Goal: Check status: Check status

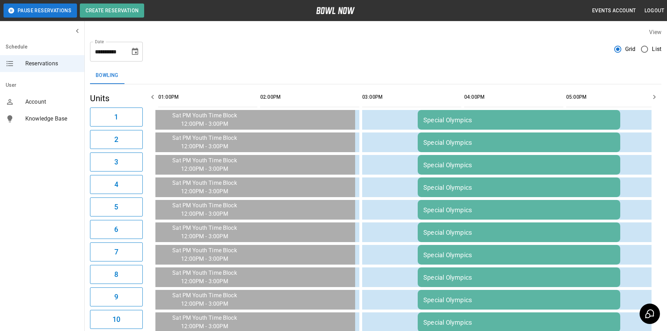
click at [151, 97] on icon "button" at bounding box center [152, 97] width 8 height 8
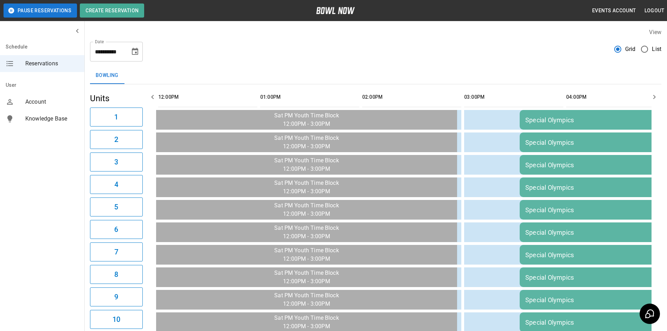
click at [149, 98] on icon "button" at bounding box center [152, 97] width 8 height 8
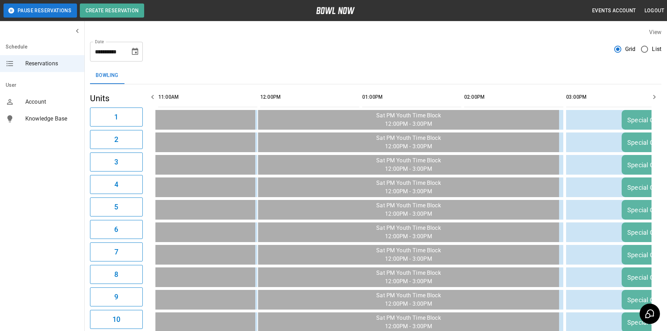
click at [151, 102] on button "button" at bounding box center [152, 97] width 14 height 14
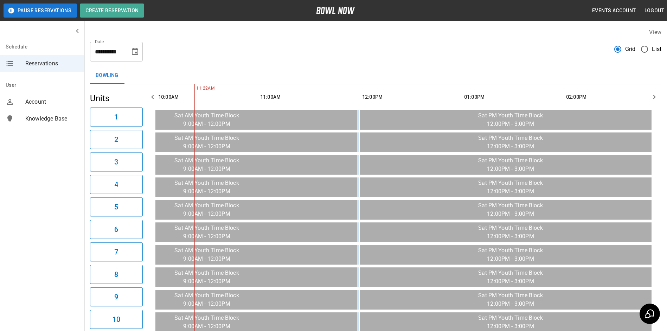
click at [649, 100] on button "button" at bounding box center [654, 97] width 14 height 14
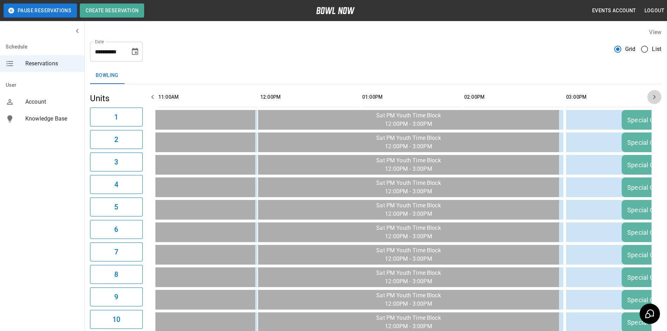
click at [649, 100] on button "button" at bounding box center [654, 97] width 14 height 14
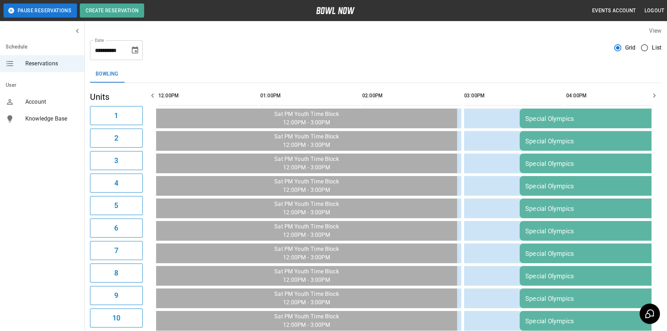
scroll to position [0, 0]
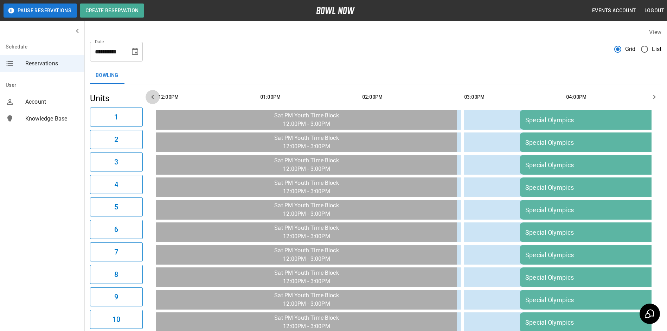
click at [151, 97] on icon "button" at bounding box center [152, 97] width 8 height 8
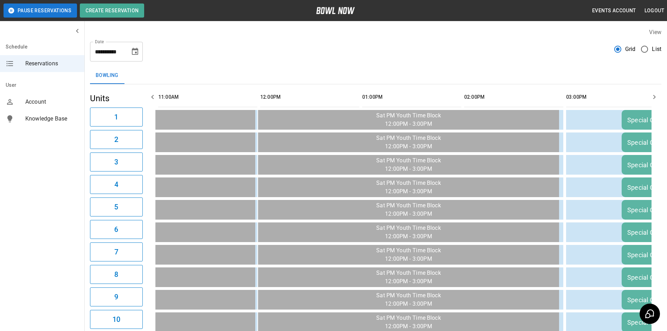
click at [653, 100] on icon "button" at bounding box center [654, 97] width 8 height 8
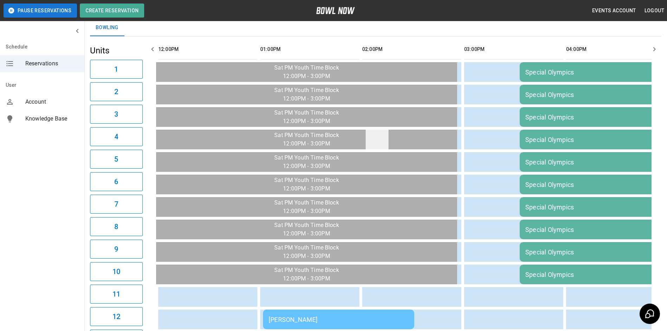
scroll to position [35, 0]
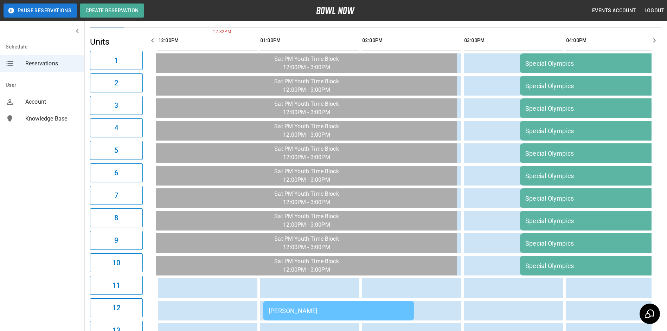
scroll to position [70, 0]
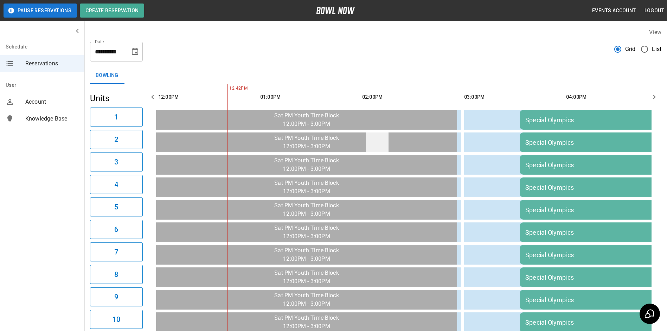
drag, startPoint x: 363, startPoint y: 153, endPoint x: 366, endPoint y: 144, distance: 8.9
drag, startPoint x: 366, startPoint y: 144, endPoint x: 359, endPoint y: 75, distance: 69.9
click at [359, 75] on div "Bowling" at bounding box center [375, 75] width 571 height 17
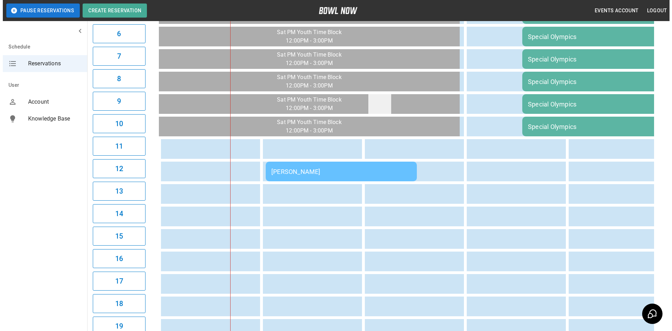
scroll to position [211, 0]
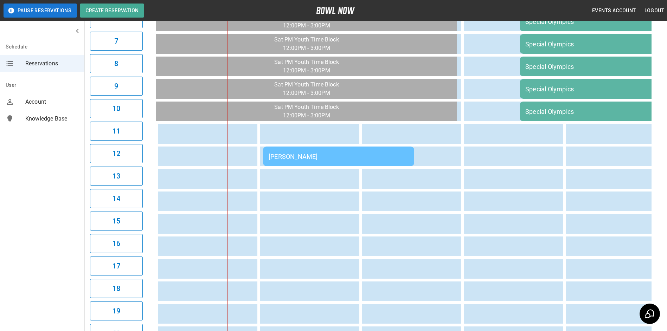
click at [333, 148] on td "[PERSON_NAME]" at bounding box center [338, 157] width 151 height 20
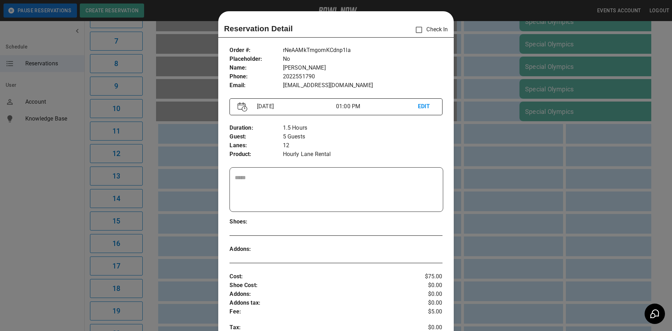
scroll to position [11, 0]
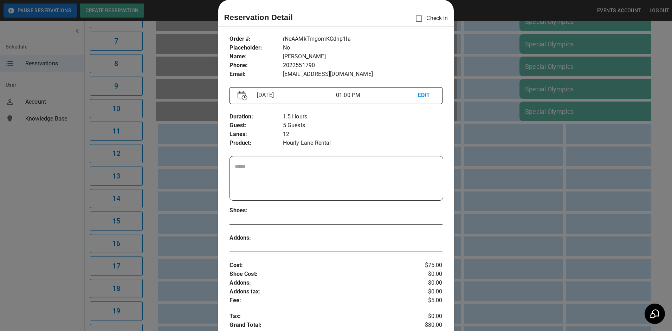
drag, startPoint x: 141, startPoint y: 225, endPoint x: 147, endPoint y: 268, distance: 44.0
click at [145, 233] on div at bounding box center [336, 165] width 672 height 331
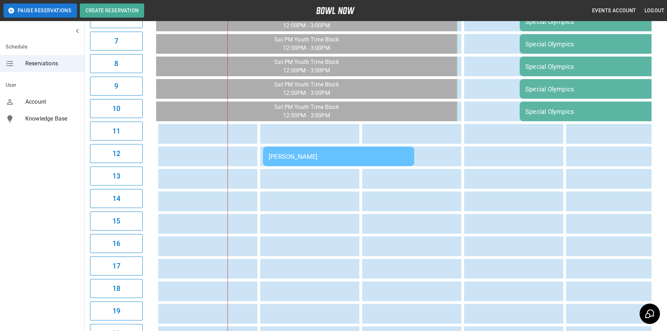
click at [311, 162] on td "[PERSON_NAME]" at bounding box center [338, 157] width 151 height 20
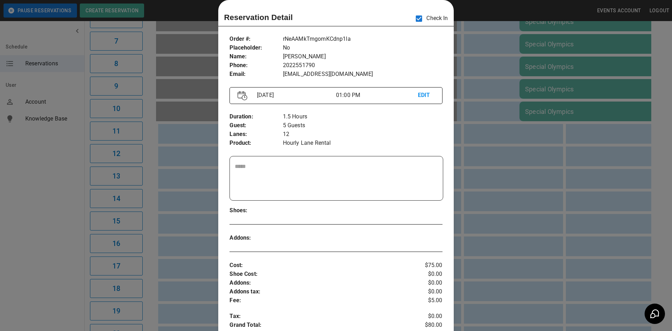
drag, startPoint x: 493, startPoint y: 150, endPoint x: 492, endPoint y: 147, distance: 3.8
click at [492, 147] on div at bounding box center [336, 165] width 672 height 331
